Goal: Information Seeking & Learning: Check status

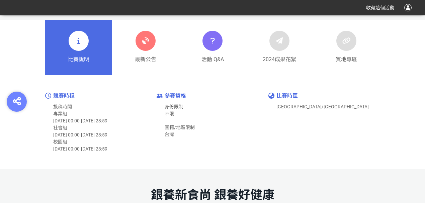
scroll to position [290, 0]
click at [151, 43] on icon at bounding box center [146, 41] width 12 height 12
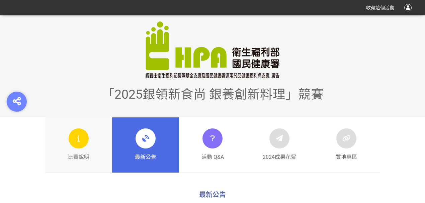
scroll to position [145, 0]
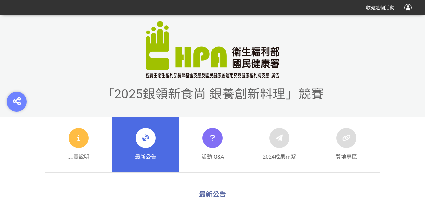
click at [102, 52] on link at bounding box center [212, 49] width 335 height 57
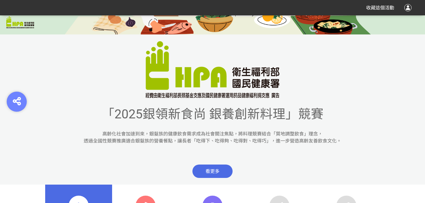
scroll to position [134, 0]
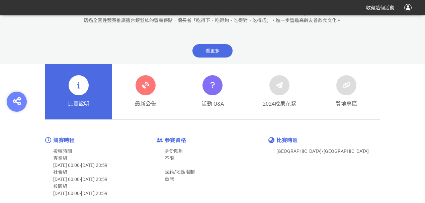
click at [213, 49] on span "看更多" at bounding box center [213, 50] width 40 height 13
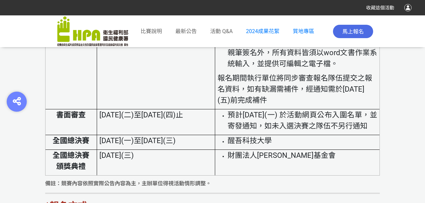
scroll to position [1416, 0]
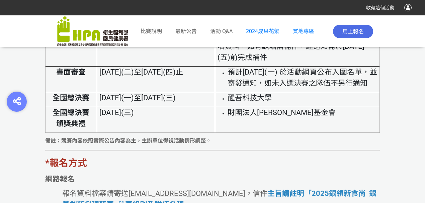
click at [317, 74] on span "預計[DATE](一) 於活動網頁公布入圍名單，並寄發通知，如未入選決賽之隊伍不另行通知" at bounding box center [303, 77] width 150 height 19
drag, startPoint x: 316, startPoint y: 72, endPoint x: 303, endPoint y: 88, distance: 20.2
click at [249, 83] on span "預計[DATE](一) 於活動網頁公布入圍名單，並寄發通知，如未入選決賽之隊伍不另行通知" at bounding box center [303, 77] width 150 height 19
drag, startPoint x: 344, startPoint y: 91, endPoint x: 254, endPoint y: 93, distance: 90.1
click at [344, 89] on li "預計[DATE](一) 於活動網頁公布入圍名單，並寄發通知，如未入選決賽之隊伍不另行通知" at bounding box center [303, 78] width 150 height 22
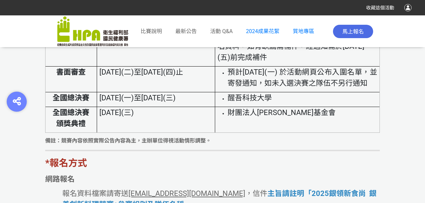
drag, startPoint x: 288, startPoint y: 91, endPoint x: 264, endPoint y: 74, distance: 29.8
click at [287, 89] on li "預計[DATE](一) 於活動網頁公布入圍名單，並寄發通知，如未入選決賽之隊伍不另行通知" at bounding box center [303, 78] width 150 height 22
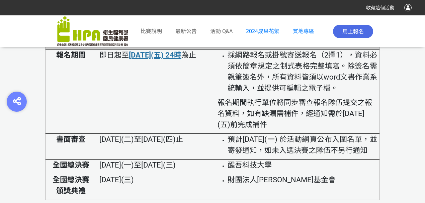
scroll to position [1349, 0]
drag, startPoint x: 230, startPoint y: 139, endPoint x: 253, endPoint y: 166, distance: 35.2
click at [253, 156] on li "預計[DATE](一) 於活動網頁公布入圍名單，並寄發通知，如未入選決賽之隊伍不另行通知" at bounding box center [303, 145] width 150 height 22
copy span "預計[DATE](一) 於活動網頁公布入圍名單，並寄發通知，如未入選決賽之隊伍不另行通知"
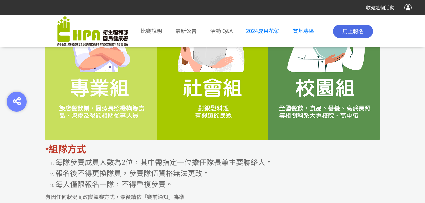
scroll to position [1059, 0]
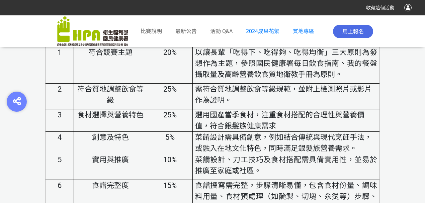
scroll to position [2299, 0]
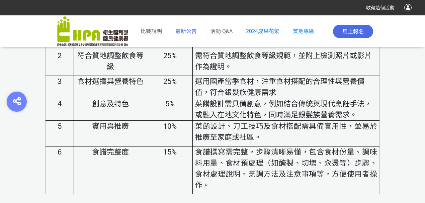
click at [185, 30] on span "最新公告" at bounding box center [185, 31] width 21 height 6
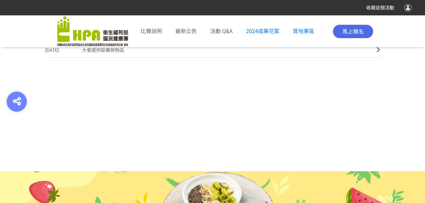
scroll to position [279, 0]
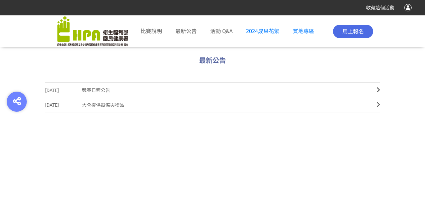
click at [103, 89] on span "競賽日程公告" at bounding box center [224, 90] width 285 height 15
